Goal: Task Accomplishment & Management: Manage account settings

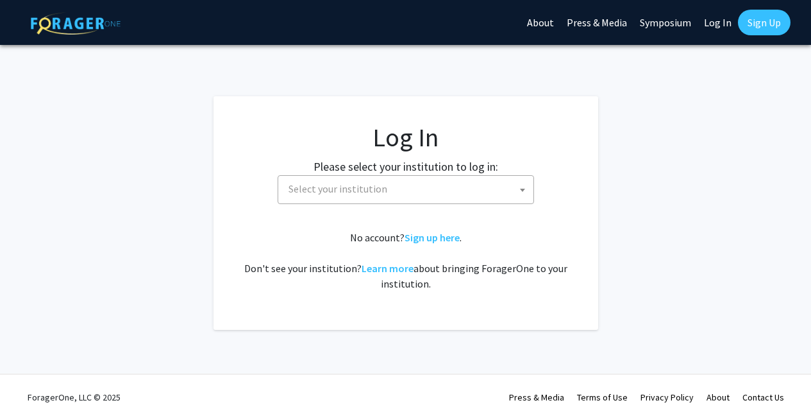
click at [348, 193] on span "Select your institution" at bounding box center [337, 188] width 99 height 13
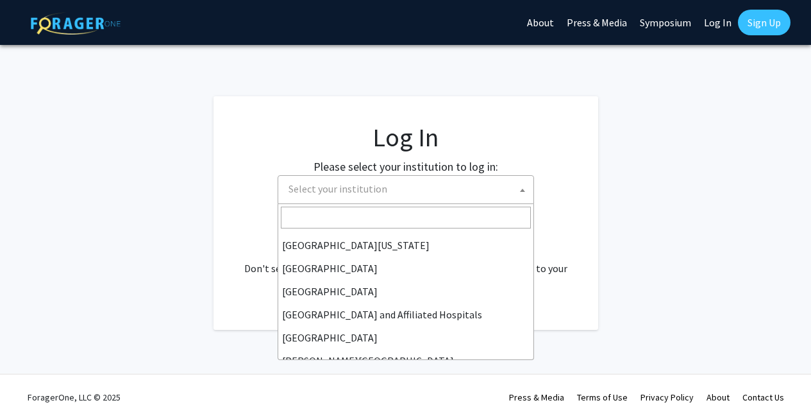
scroll to position [135, 0]
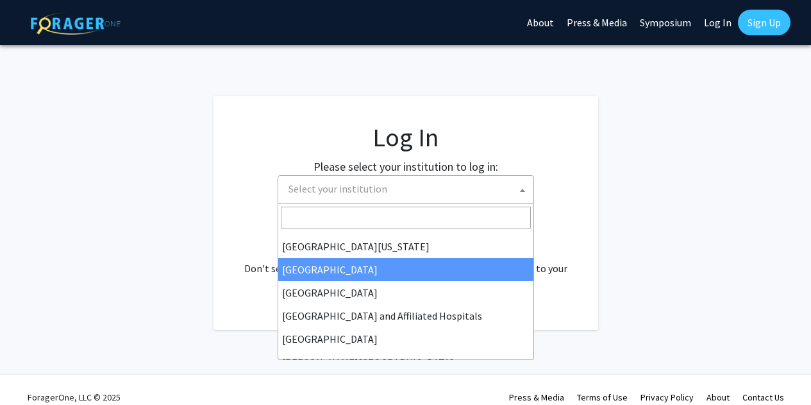
select select "12"
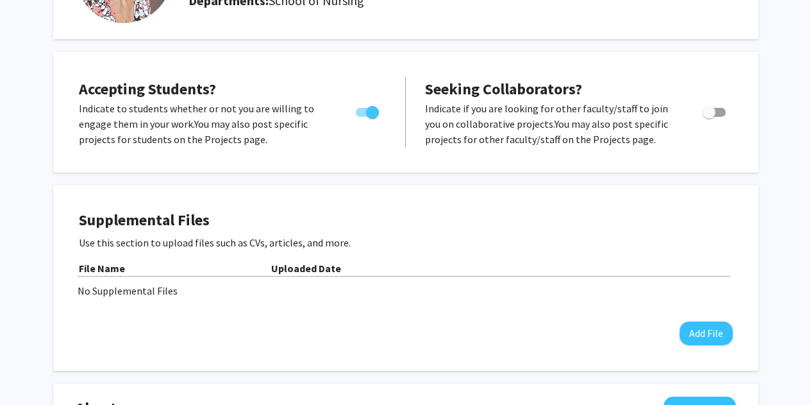
scroll to position [174, 0]
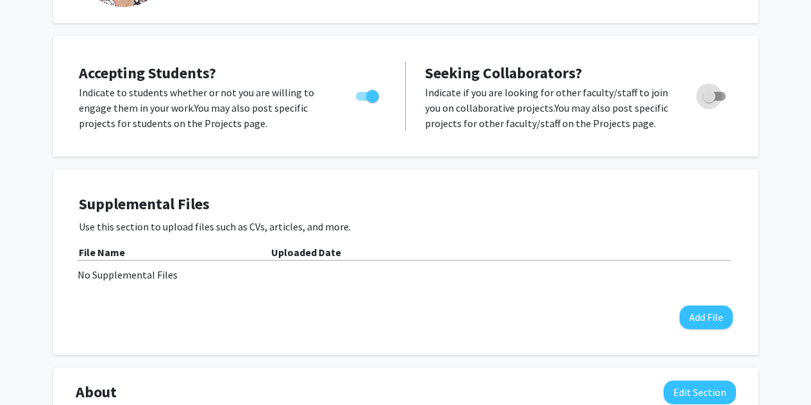
click at [710, 98] on span "Toggle" at bounding box center [709, 96] width 13 height 13
click at [709, 101] on input "Toggle" at bounding box center [708, 101] width 1 height 1
checkbox input "true"
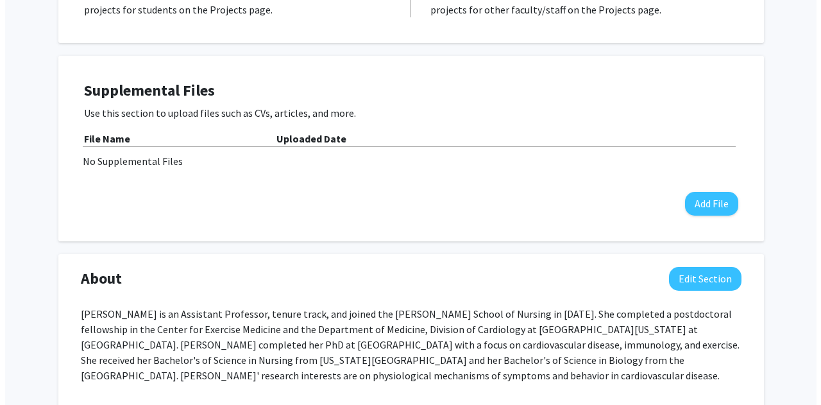
scroll to position [287, 0]
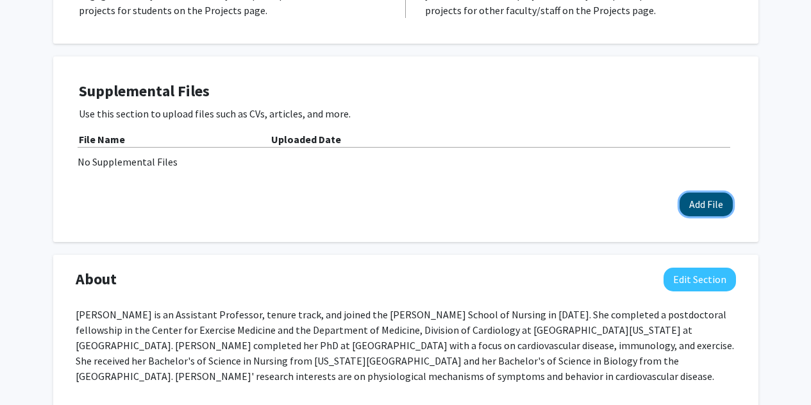
click at [690, 199] on button "Add File" at bounding box center [706, 204] width 53 height 24
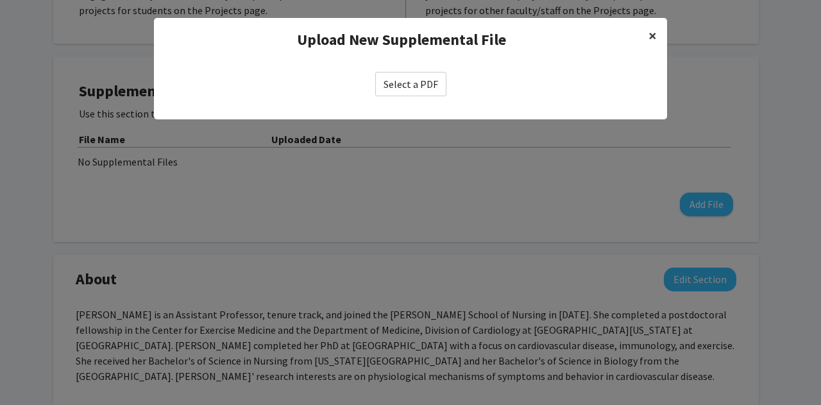
click at [653, 33] on span "×" at bounding box center [652, 36] width 8 height 20
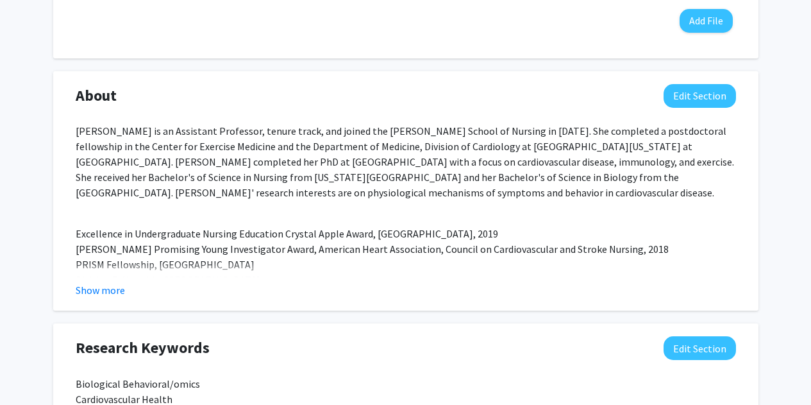
scroll to position [471, 0]
